Goal: Task Accomplishment & Management: Use online tool/utility

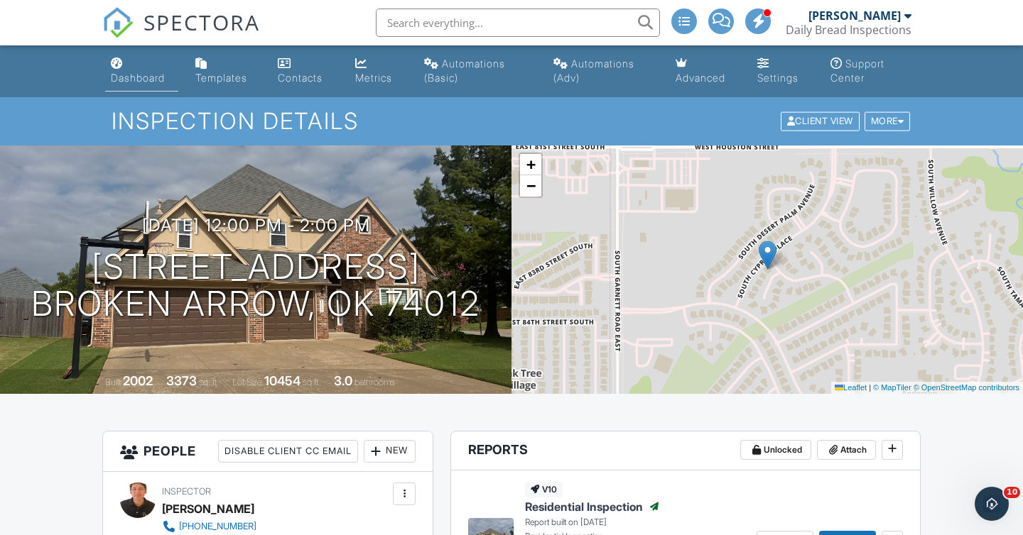
click at [116, 77] on div "Dashboard" at bounding box center [138, 78] width 54 height 12
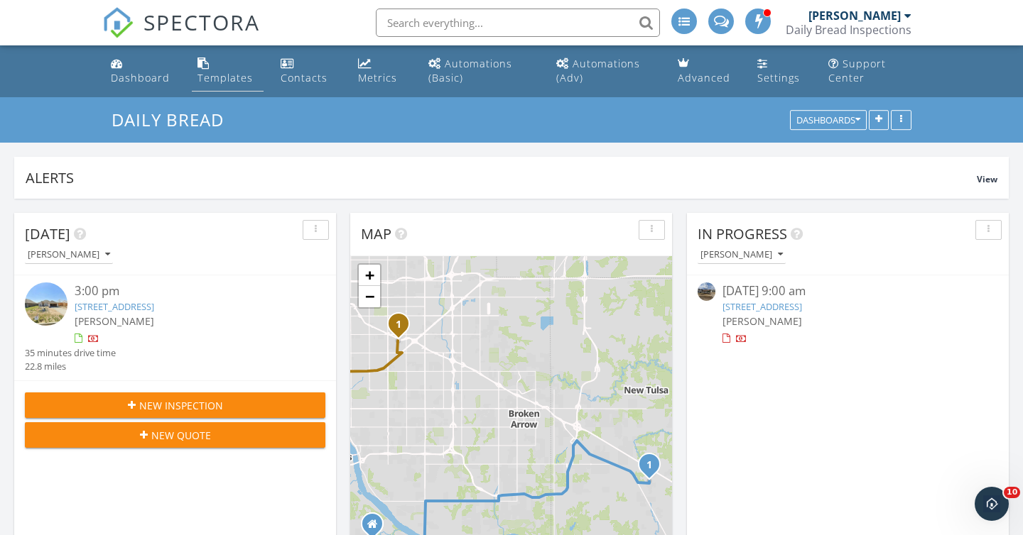
click at [240, 81] on div "Templates" at bounding box center [224, 77] width 55 height 13
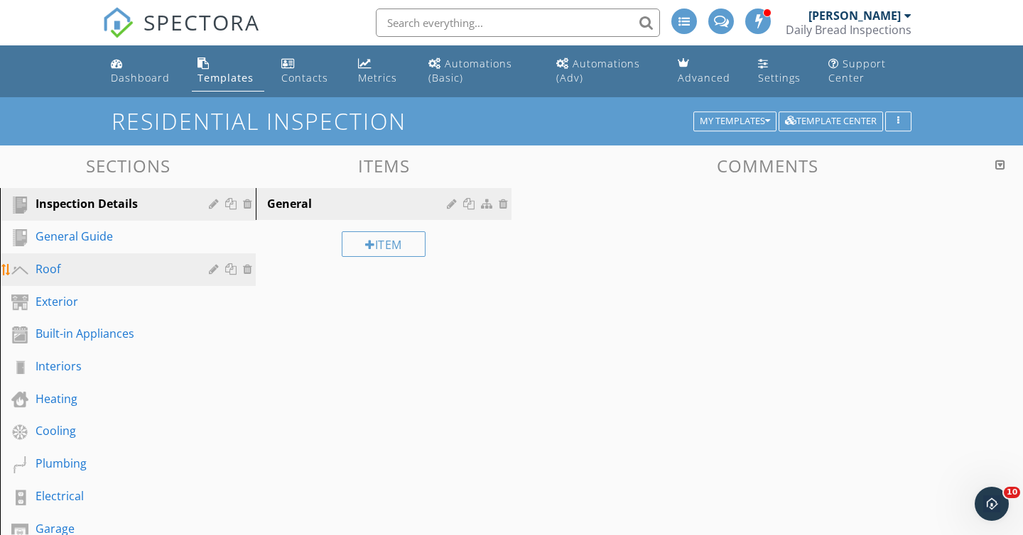
click at [94, 253] on link "Roof" at bounding box center [129, 269] width 251 height 33
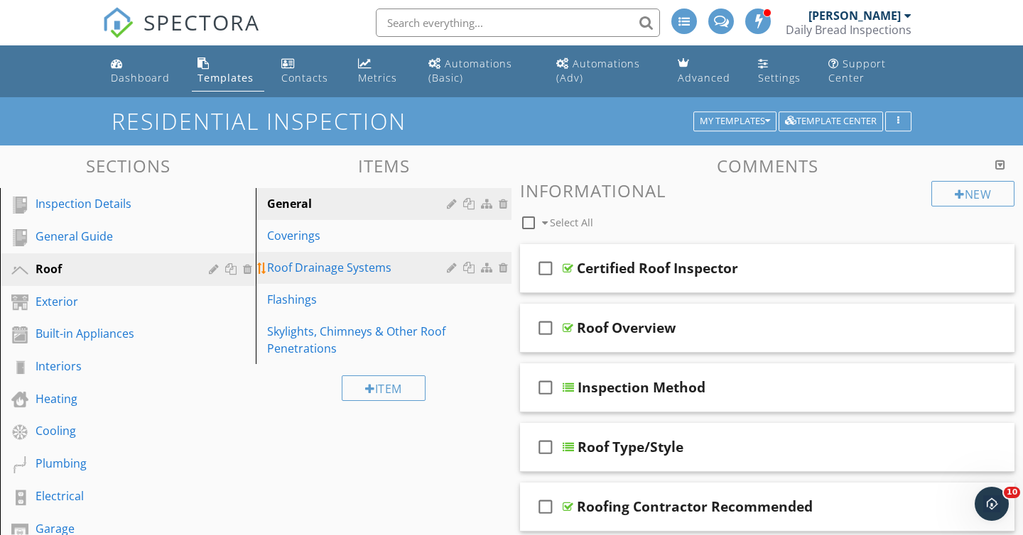
click at [356, 262] on div "Roof Drainage Systems" at bounding box center [359, 267] width 184 height 17
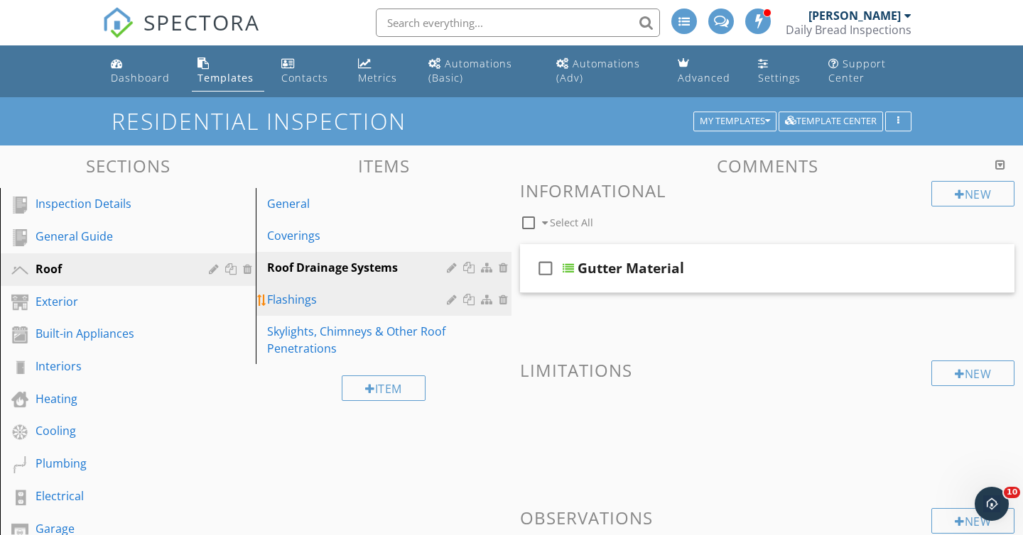
click at [343, 306] on div "Flashings" at bounding box center [359, 299] width 184 height 17
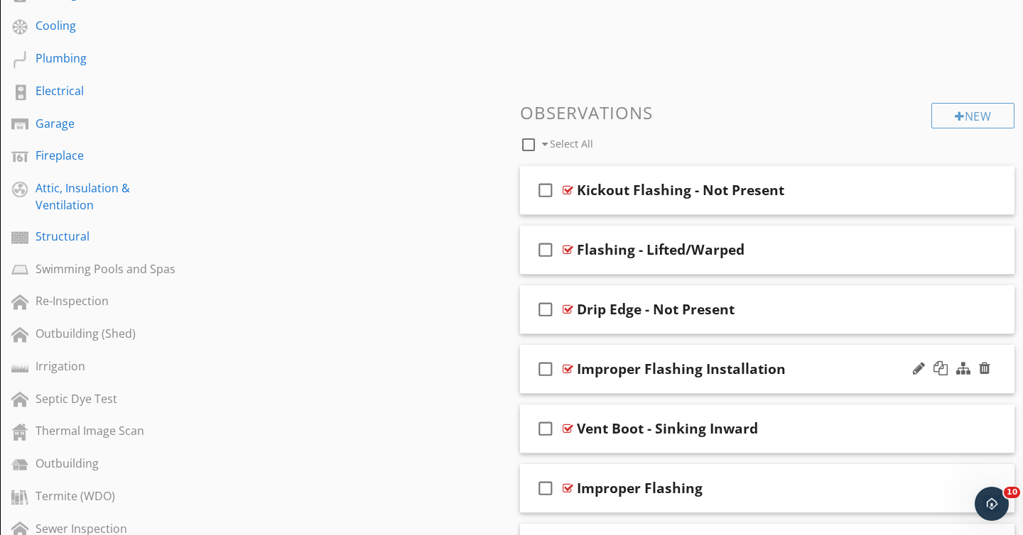
scroll to position [421, 0]
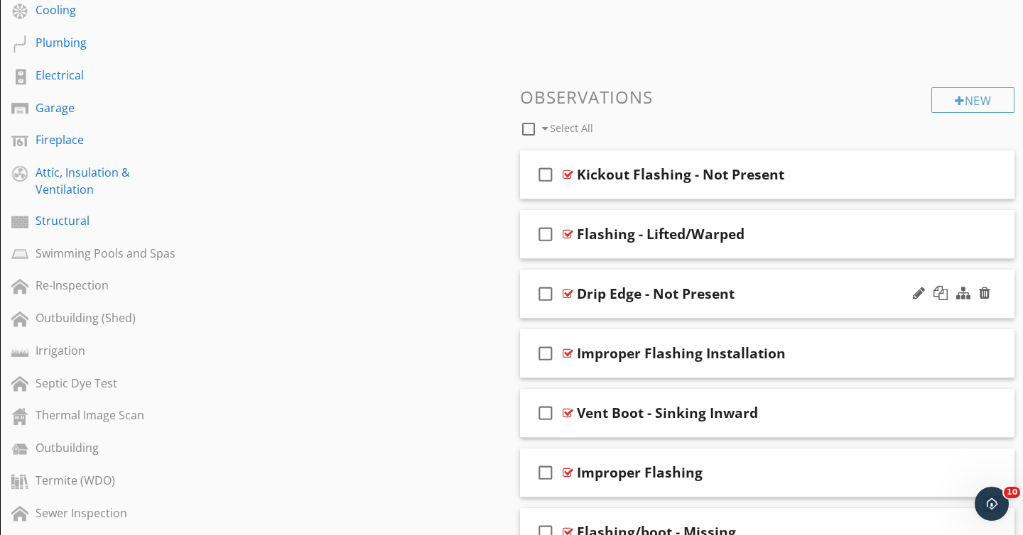
click at [582, 290] on div "Drip Edge - Not Present" at bounding box center [656, 293] width 158 height 17
click at [572, 296] on div "check_box_outline_blank Drip Edge - Not Present" at bounding box center [767, 294] width 494 height 49
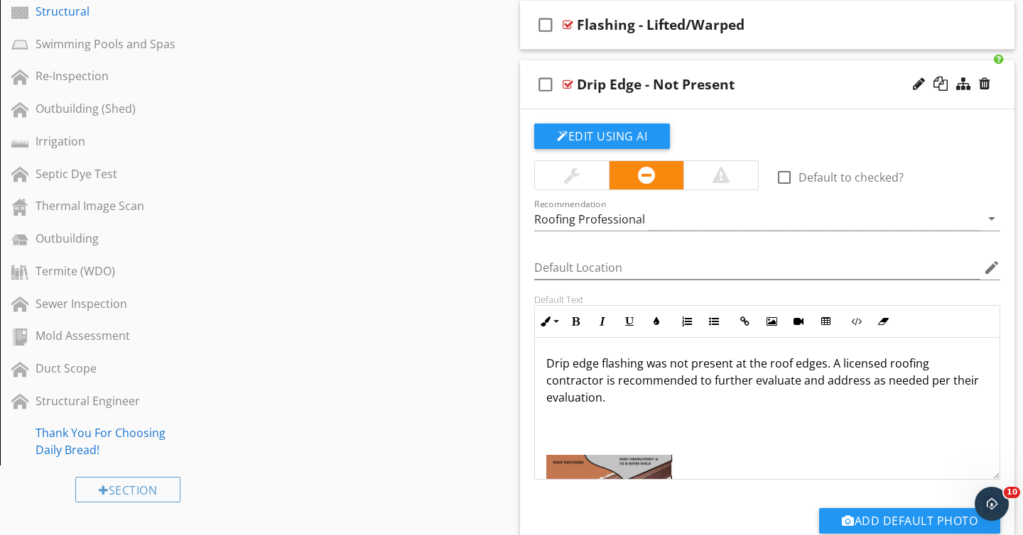
scroll to position [638, 0]
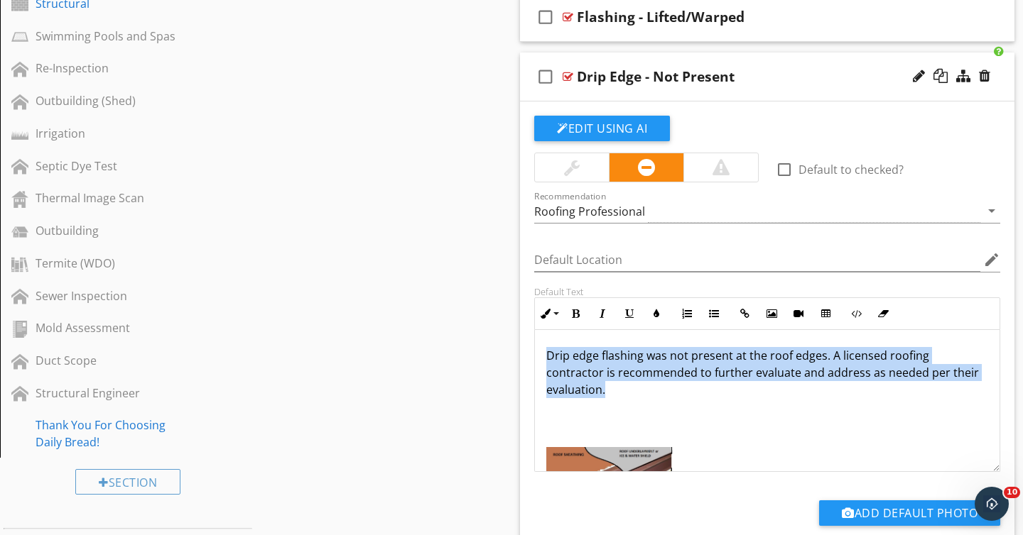
drag, startPoint x: 986, startPoint y: 371, endPoint x: 540, endPoint y: 341, distance: 447.7
click at [540, 341] on div "Drip edge flashing was not present at the roof edges. A licensed roofing contra…" at bounding box center [767, 444] width 464 height 229
click at [840, 368] on p "Drip edge flashing was not present at the roof edges. A licensed roofing contra…" at bounding box center [767, 381] width 442 height 68
drag, startPoint x: 985, startPoint y: 372, endPoint x: 538, endPoint y: 350, distance: 447.9
click at [538, 350] on div "Drip edge flashing was not present at the roof edges. A licensed roofing contra…" at bounding box center [767, 444] width 464 height 229
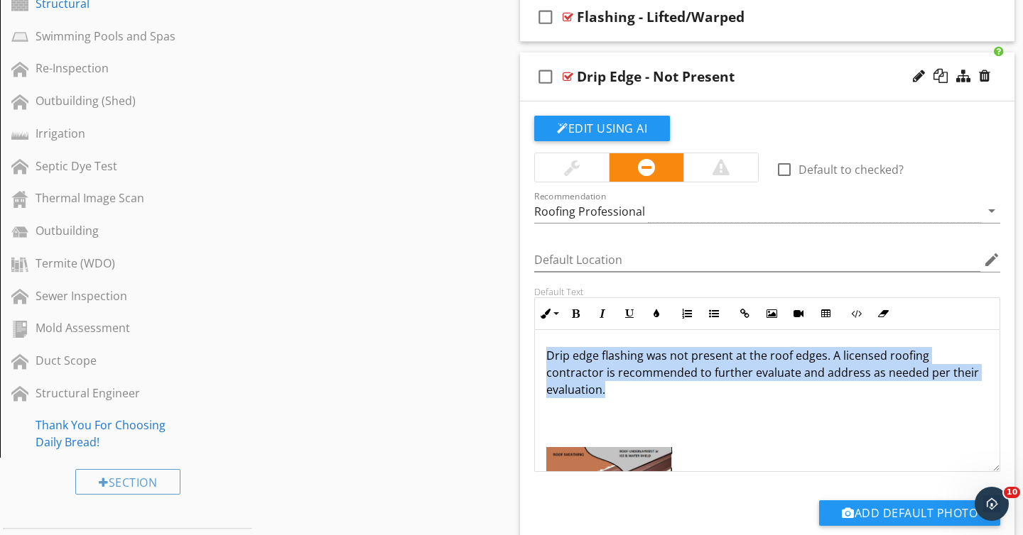
scroll to position [0, 0]
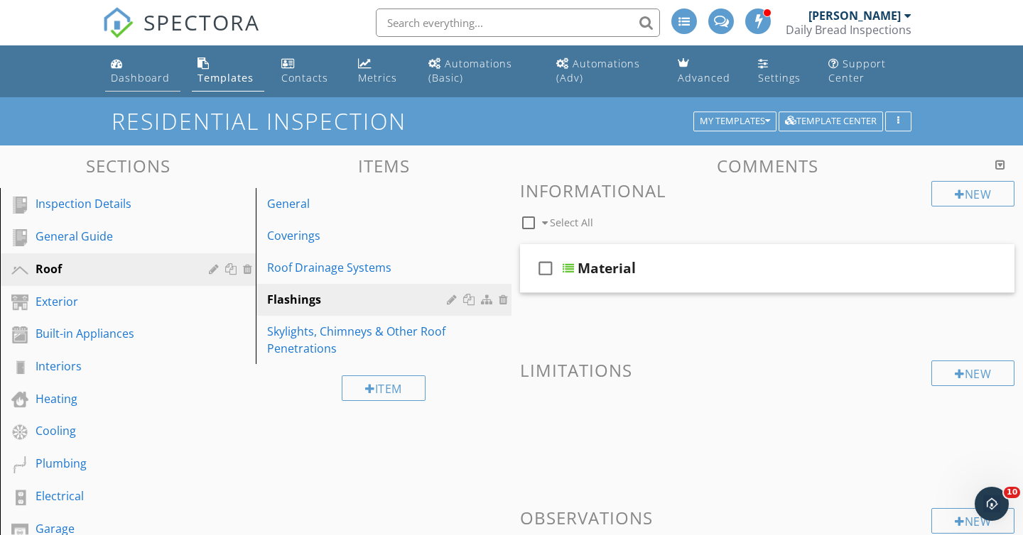
click at [134, 59] on link "Dashboard" at bounding box center [142, 71] width 75 height 40
